Goal: Navigation & Orientation: Find specific page/section

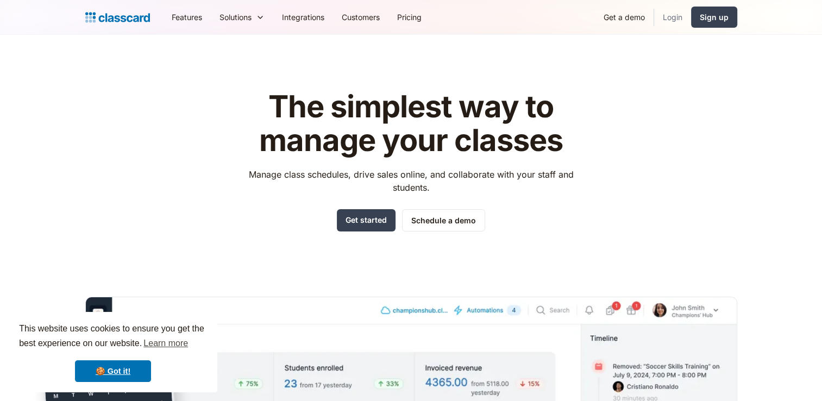
click at [672, 15] on link "Login" at bounding box center [672, 17] width 37 height 24
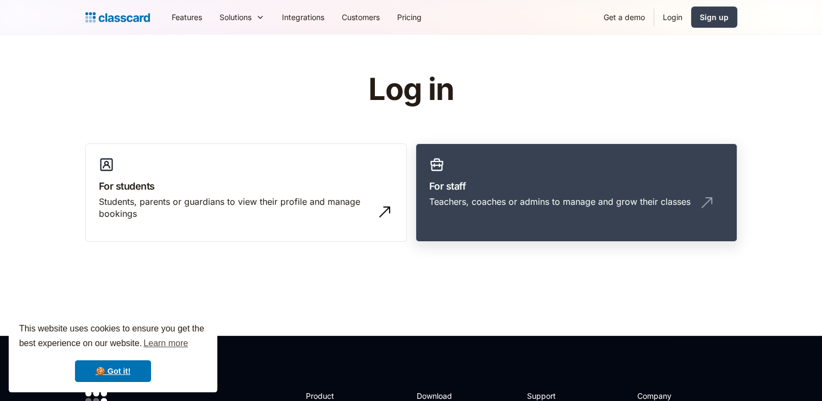
click at [455, 202] on div "Teachers, coaches or admins to manage and grow their classes" at bounding box center [559, 202] width 261 height 12
